Goal: Use online tool/utility: Utilize a website feature to perform a specific function

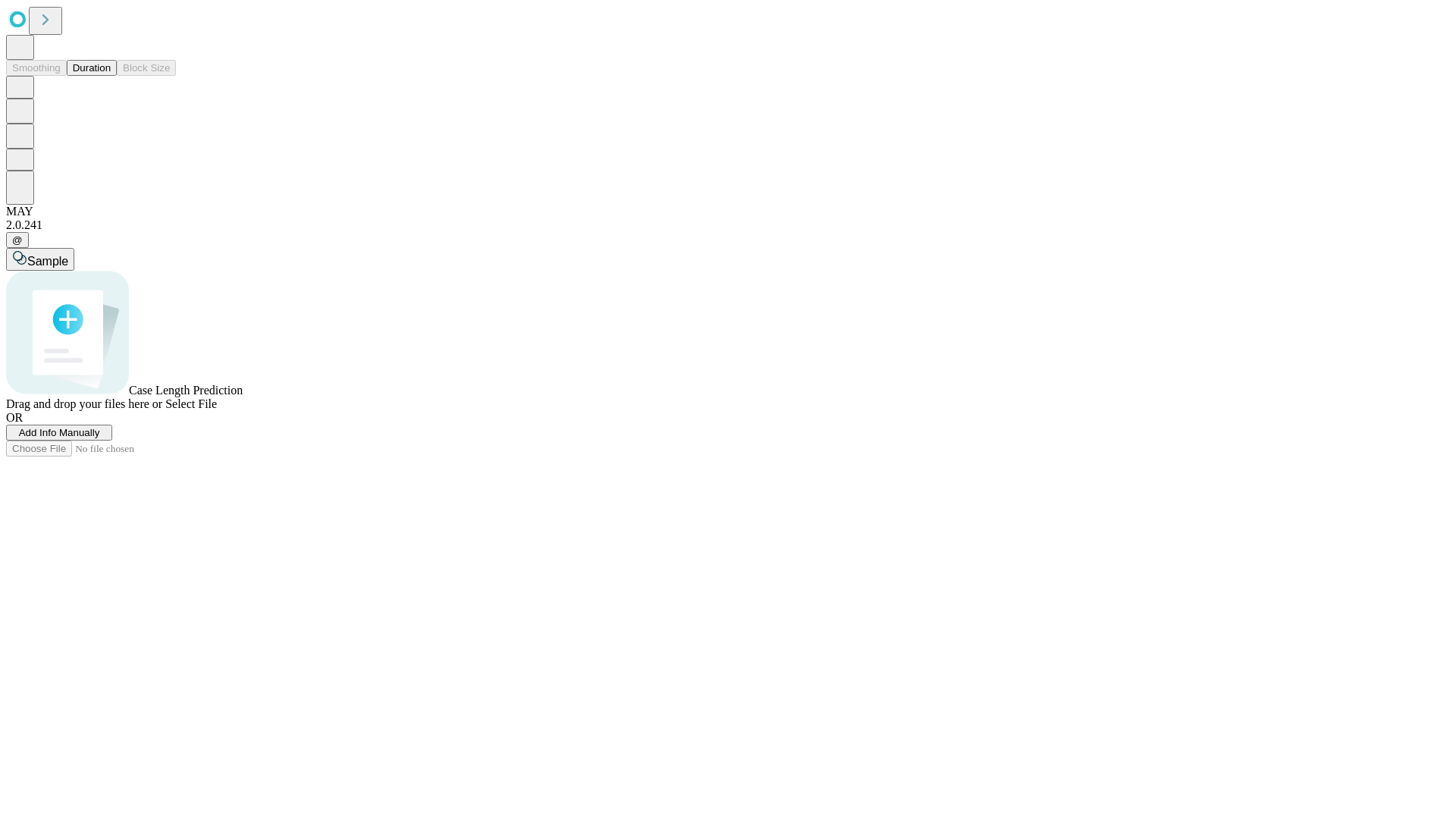
click at [217, 410] on span "Select File" at bounding box center [191, 404] width 52 height 13
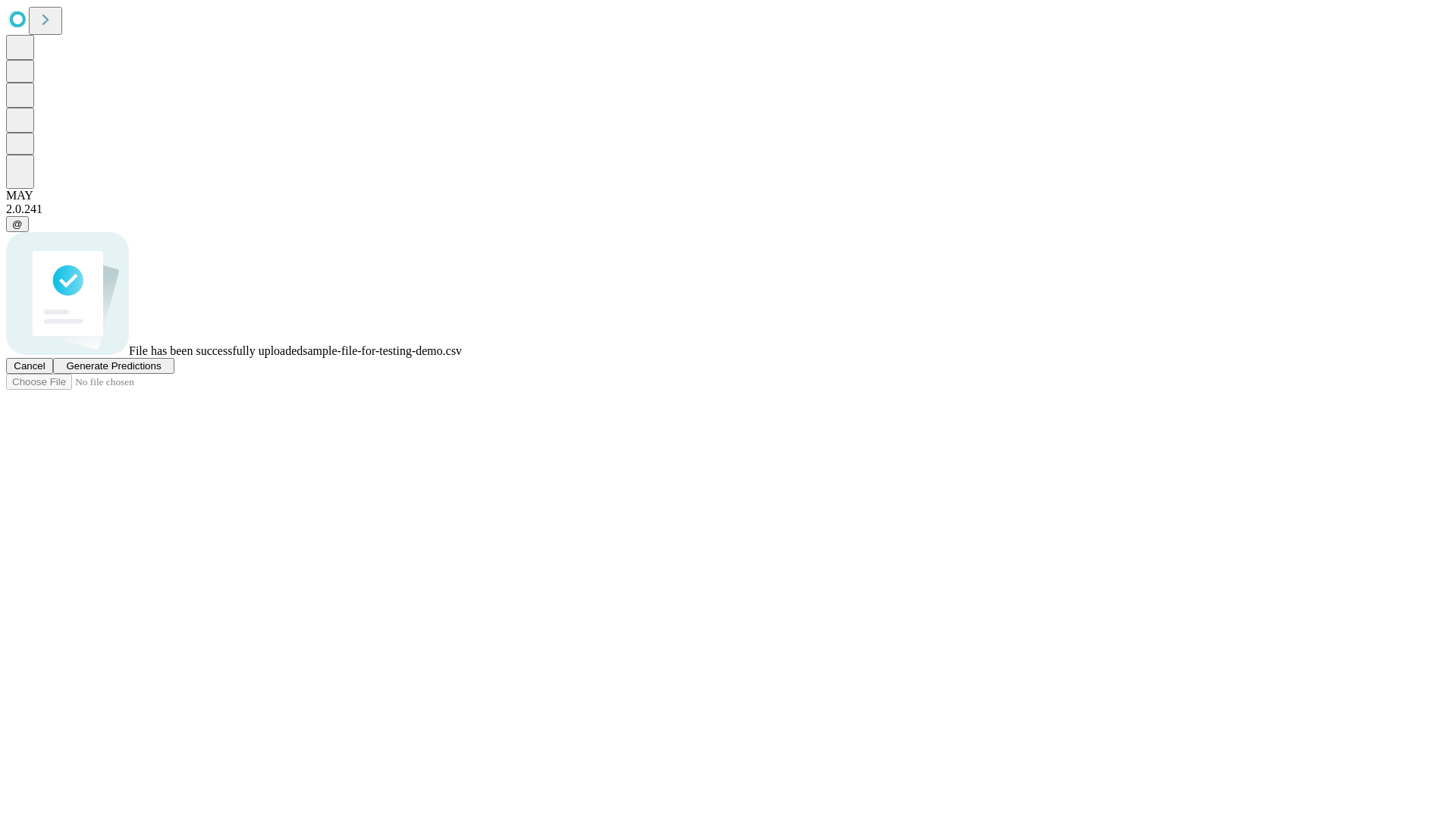
click at [161, 371] on span "Generate Predictions" at bounding box center [112, 366] width 95 height 11
